Goal: Transaction & Acquisition: Purchase product/service

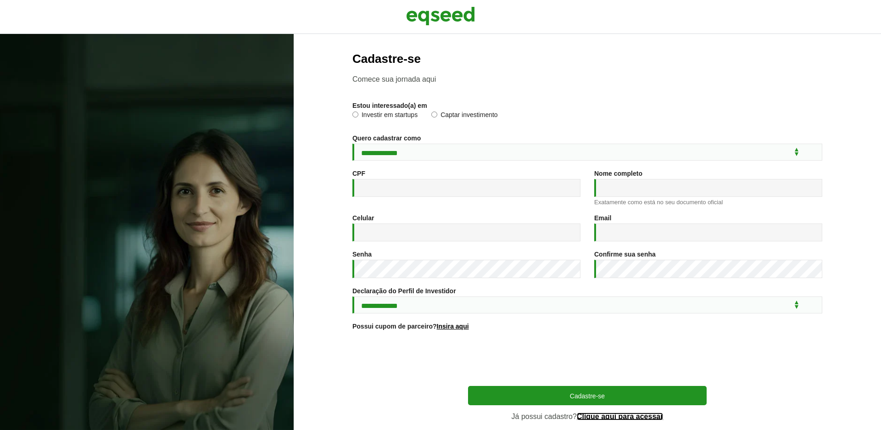
click at [598, 419] on link "Clique aqui para acessar" at bounding box center [619, 416] width 87 height 7
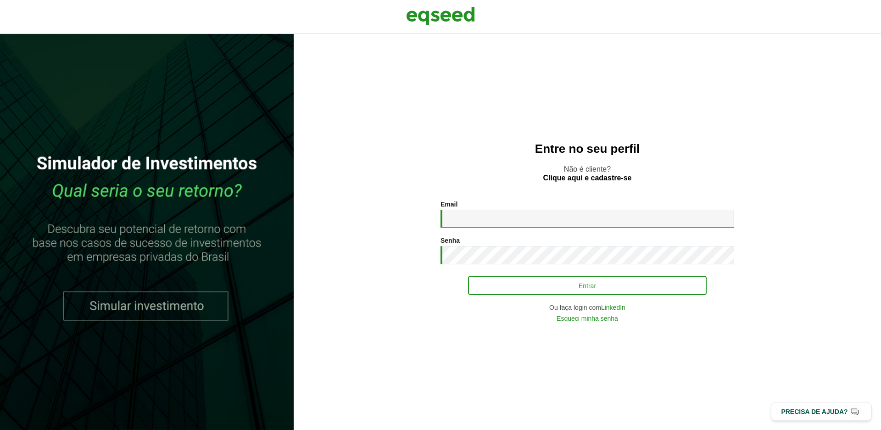
type input "**********"
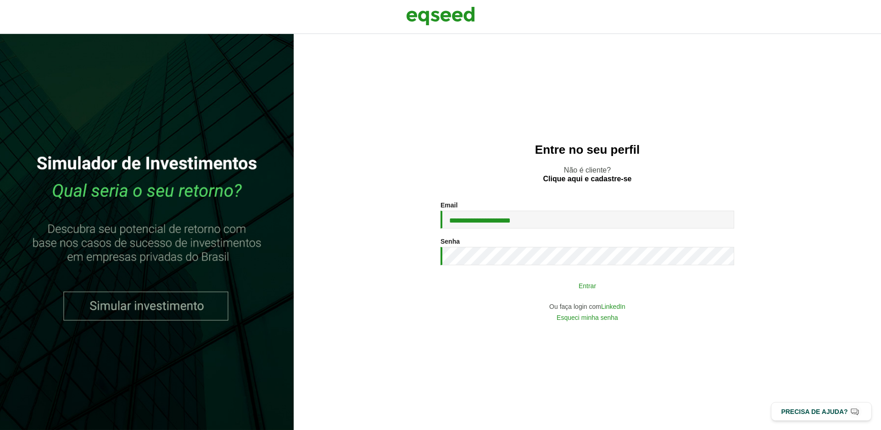
click at [506, 283] on button "Entrar" at bounding box center [587, 285] width 238 height 17
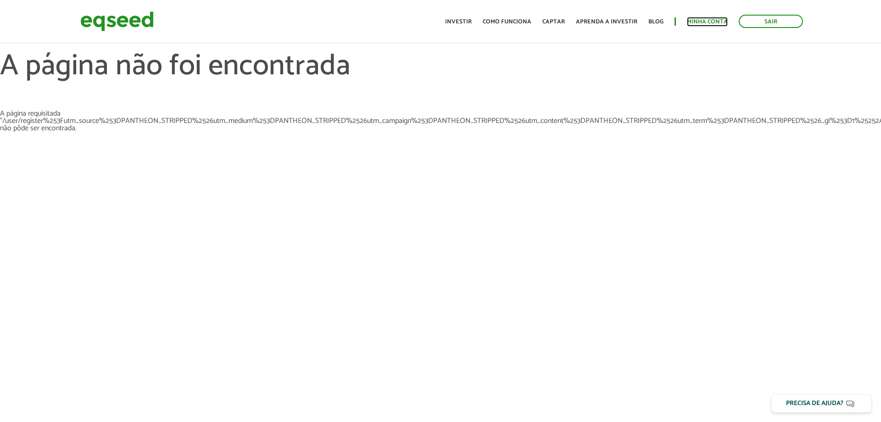
click at [710, 22] on link "Minha conta" at bounding box center [707, 22] width 41 height 6
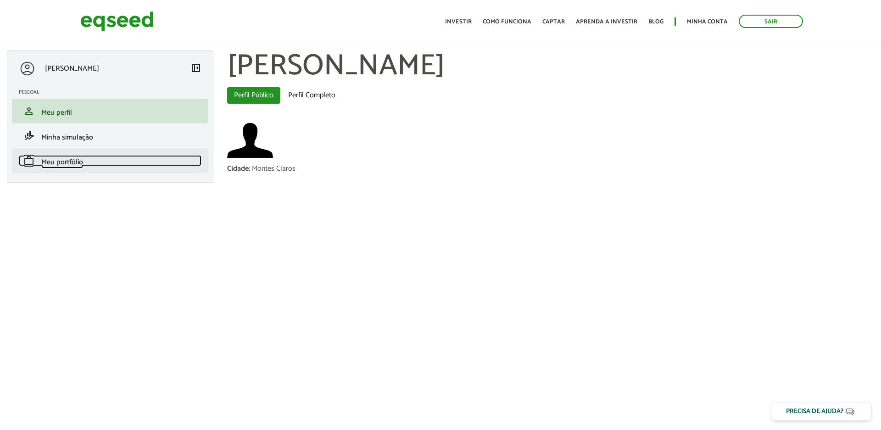
click at [106, 160] on link "work Meu portfólio" at bounding box center [110, 160] width 183 height 11
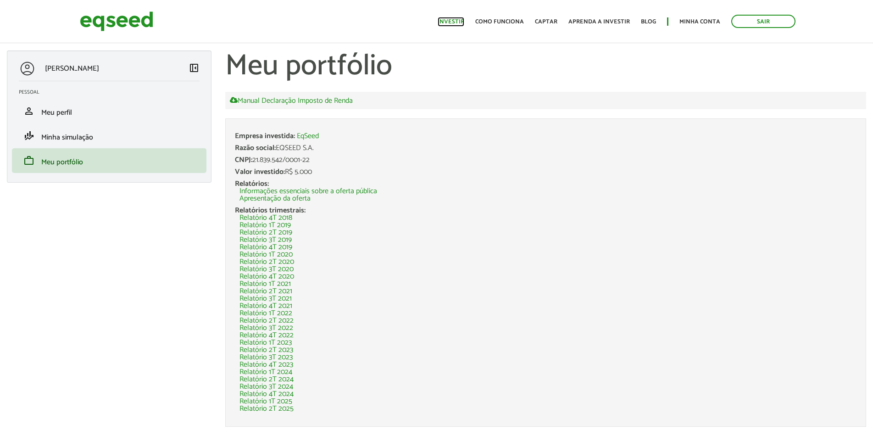
click at [455, 23] on link "Investir" at bounding box center [451, 22] width 27 height 6
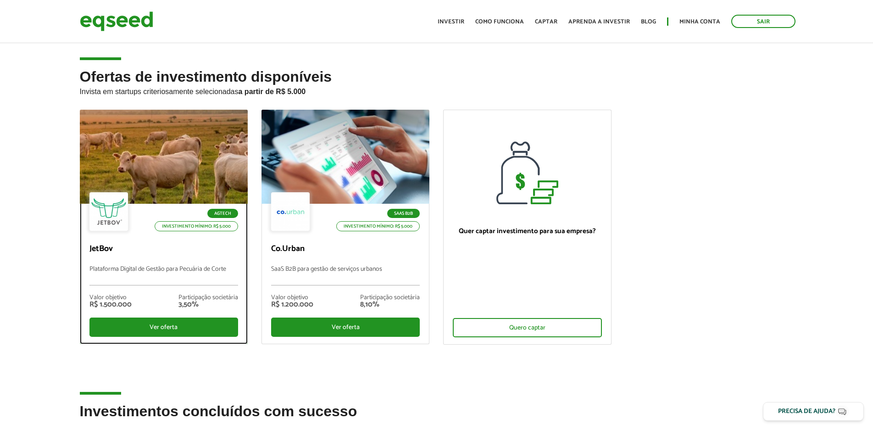
click at [109, 193] on div at bounding box center [108, 211] width 39 height 39
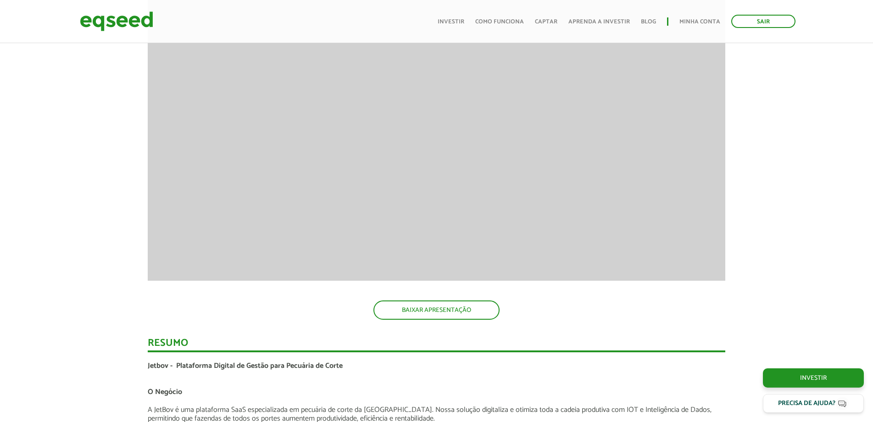
scroll to position [1225, 0]
